Goal: Task Accomplishment & Management: Complete application form

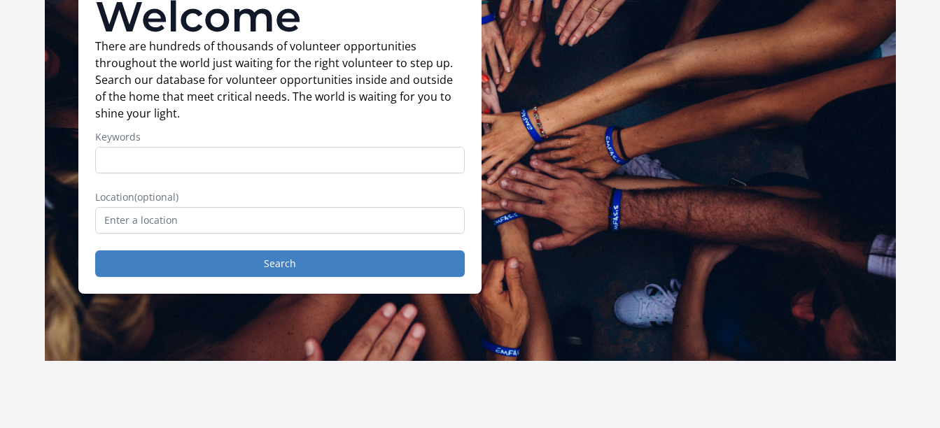
scroll to position [127, 0]
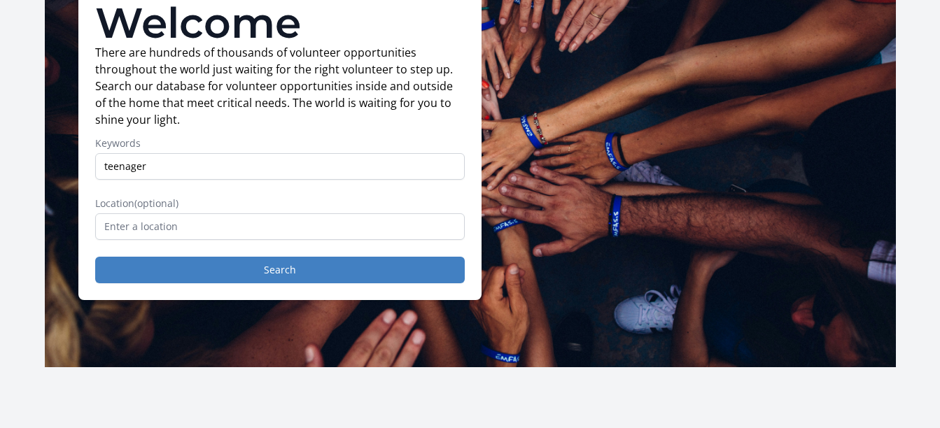
type input "teenager"
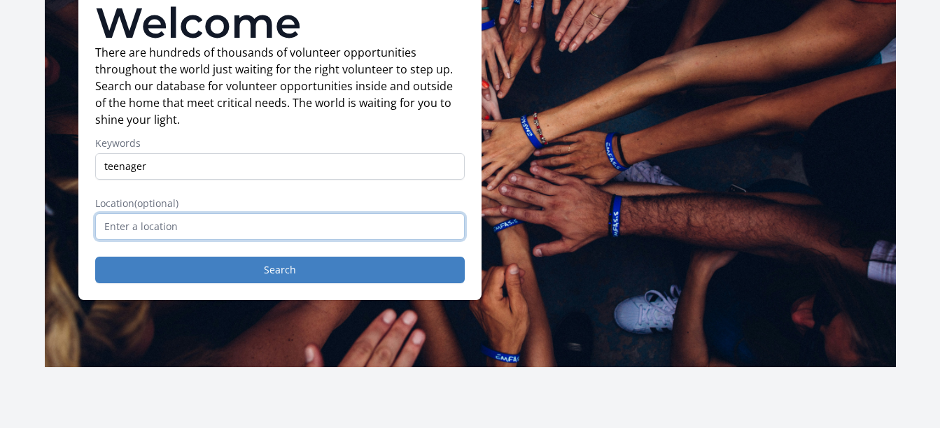
click at [358, 235] on input "text" at bounding box center [280, 226] width 370 height 27
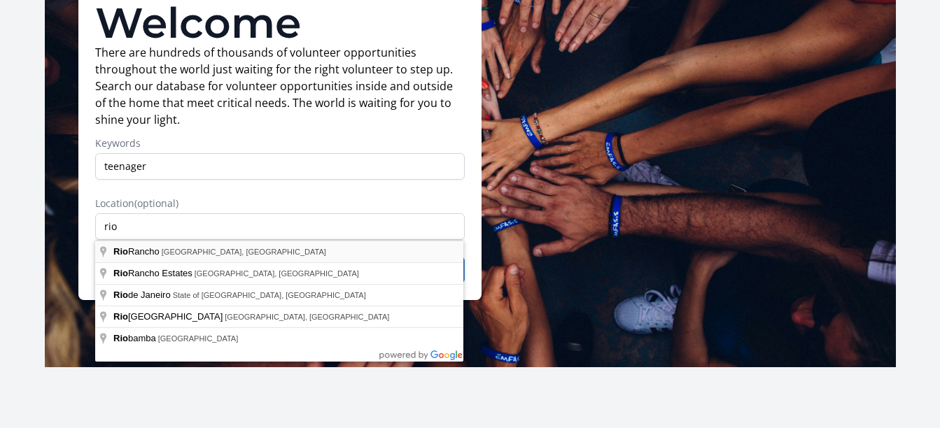
type input "Rio Rancho, NM, USA"
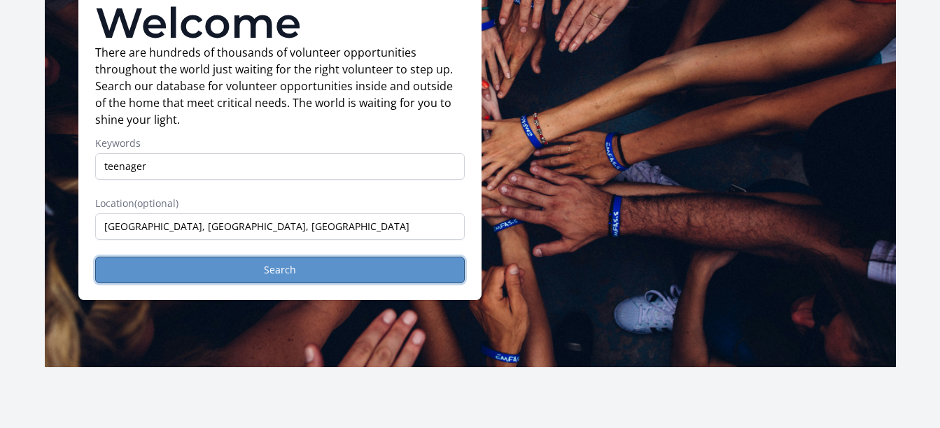
click at [239, 275] on button "Search" at bounding box center [280, 270] width 370 height 27
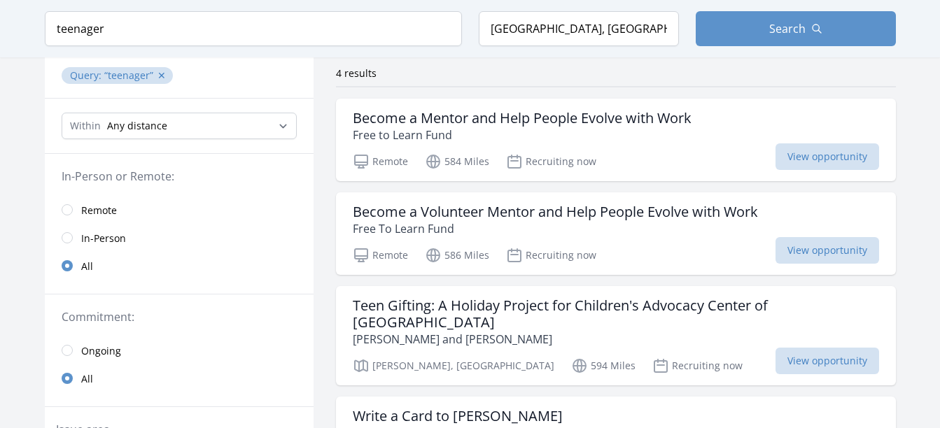
scroll to position [96, 0]
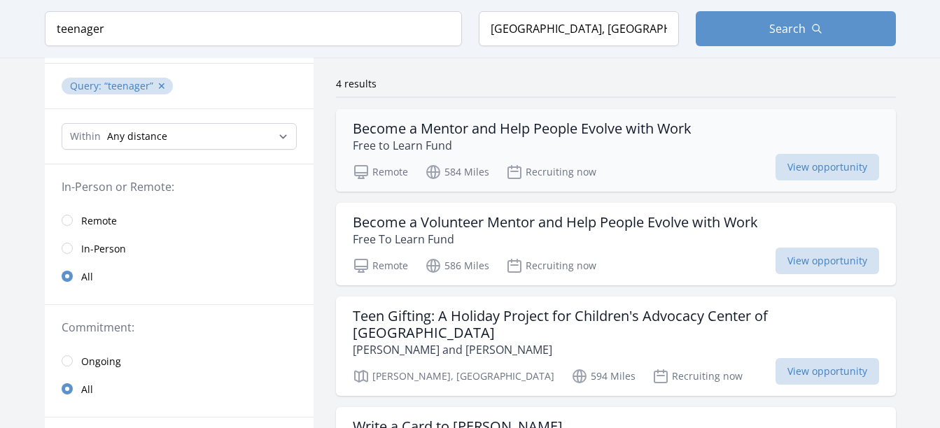
click at [568, 131] on h3 "Become a Mentor and Help People Evolve with Work" at bounding box center [522, 128] width 339 height 17
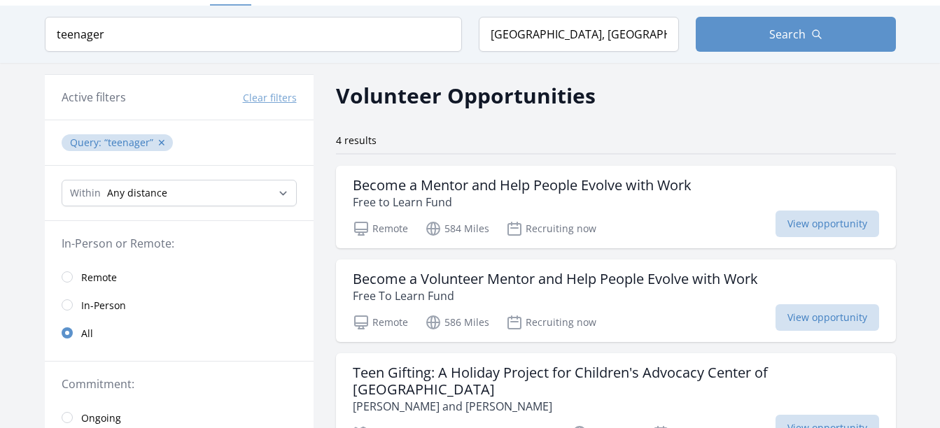
scroll to position [0, 0]
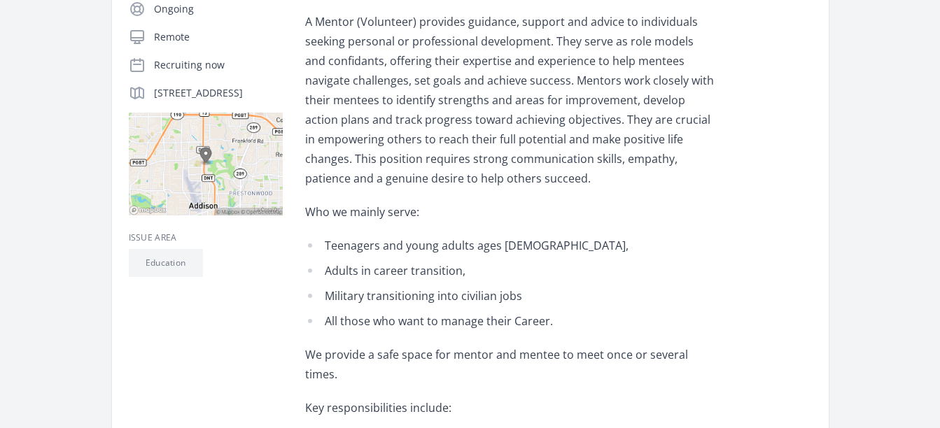
scroll to position [321, 0]
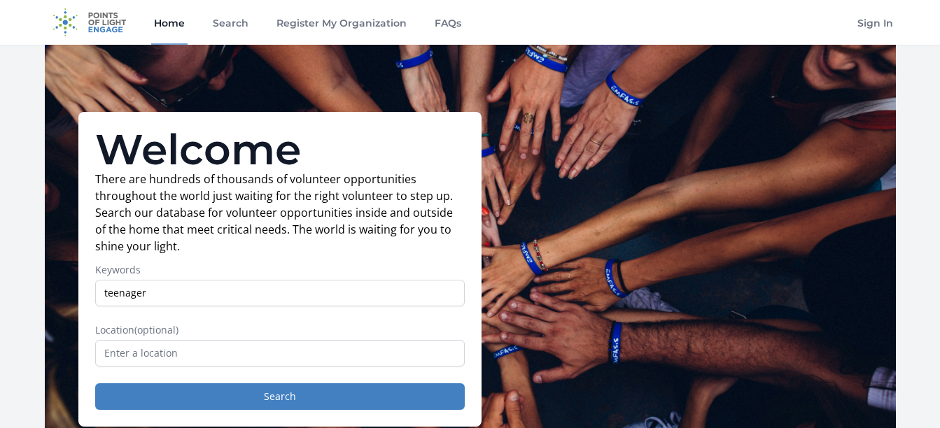
scroll to position [127, 0]
